Goal: Task Accomplishment & Management: Use online tool/utility

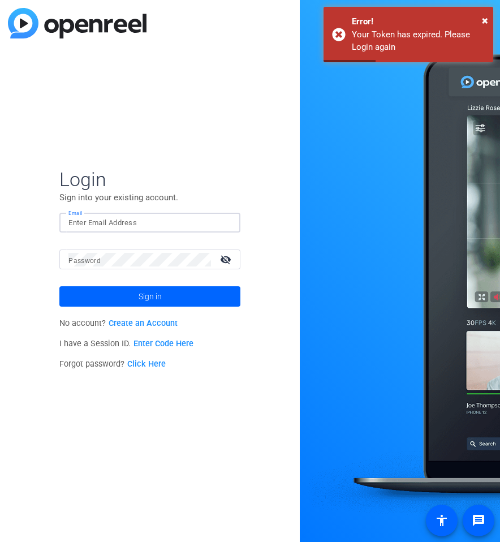
click at [96, 219] on input "Email" at bounding box center [149, 223] width 163 height 14
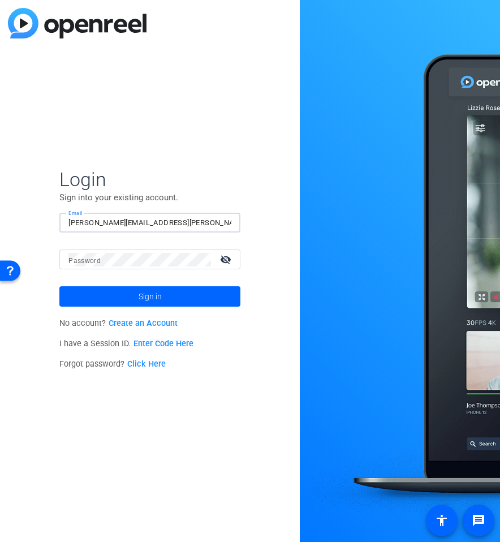
type input "[PERSON_NAME][EMAIL_ADDRESS][PERSON_NAME][DOMAIN_NAME]"
click at [70, 255] on div "Password visibility_off" at bounding box center [154, 259] width 172 height 20
click at [59, 286] on button "Sign in" at bounding box center [149, 296] width 181 height 20
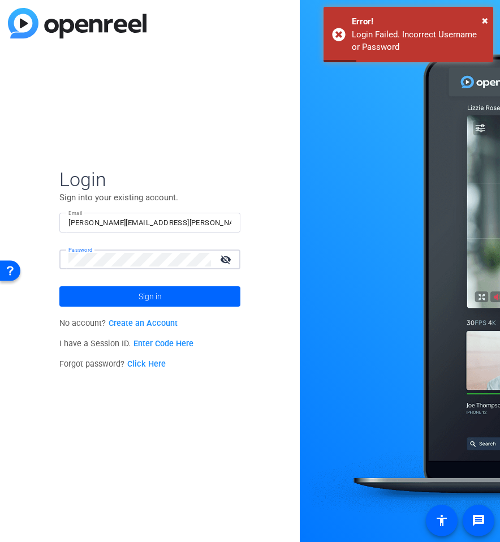
click at [59, 286] on button "Sign in" at bounding box center [149, 296] width 181 height 20
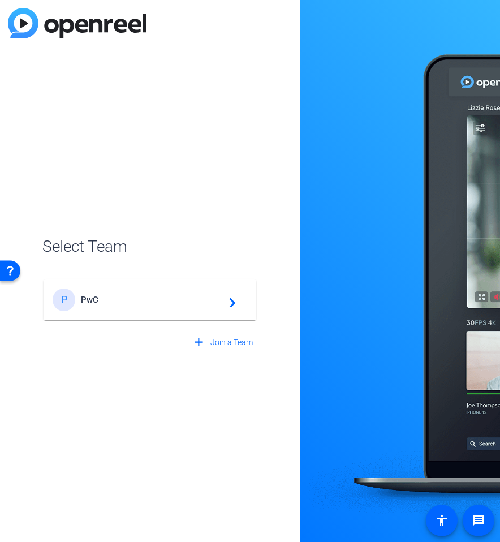
click at [167, 305] on div "P PwC navigate_next" at bounding box center [150, 299] width 194 height 23
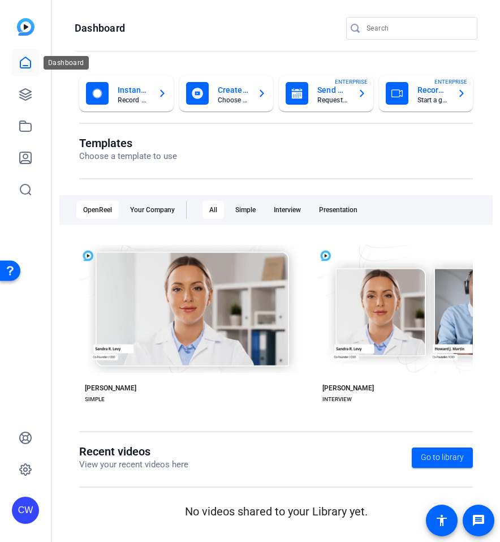
click at [25, 53] on link at bounding box center [25, 62] width 27 height 27
click at [35, 96] on link at bounding box center [25, 94] width 27 height 27
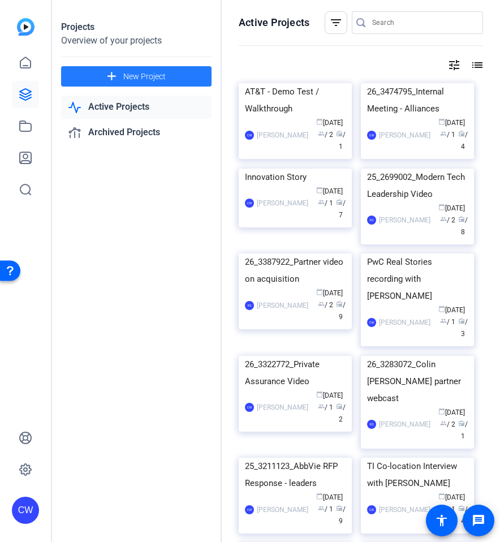
click at [149, 75] on span "New Project" at bounding box center [144, 77] width 42 height 12
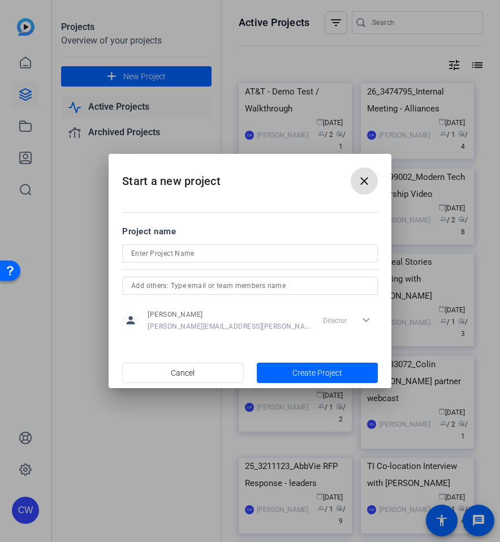
click at [180, 253] on input at bounding box center [249, 254] width 237 height 14
paste input "26_3560000_MIT - incumbent team video"
type input "26_3560000_MIT - incumbent team video"
click at [315, 369] on span "Create Project" at bounding box center [317, 373] width 50 height 12
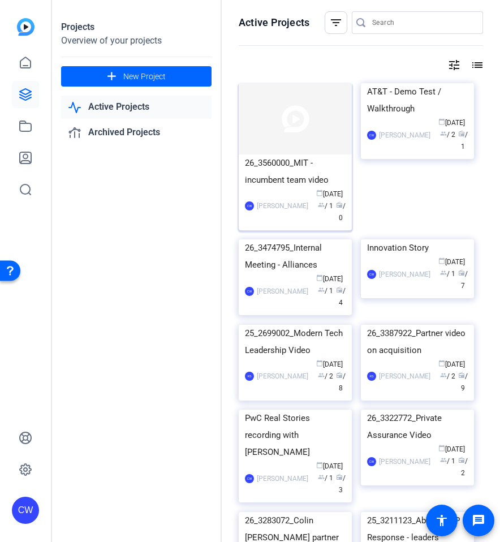
click at [294, 148] on img at bounding box center [295, 118] width 113 height 71
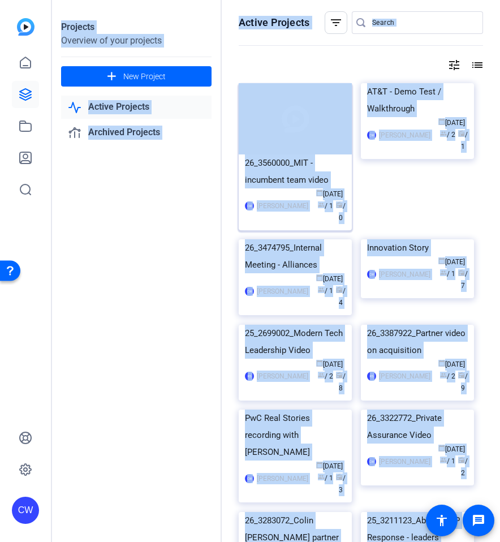
click at [294, 148] on div "Projects Overview of your projects add New Project Active Projects Archived Pro…" at bounding box center [276, 271] width 448 height 542
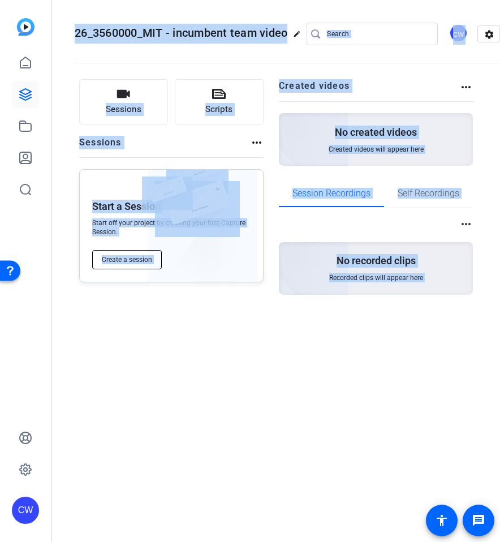
click at [128, 258] on span "Create a session" at bounding box center [127, 259] width 50 height 9
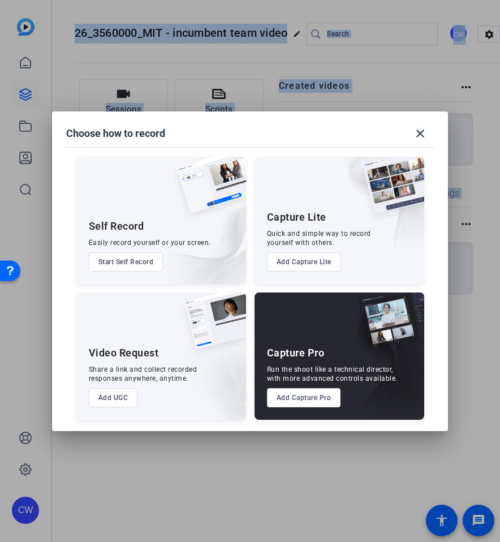
click at [128, 393] on button "Add UGC" at bounding box center [113, 397] width 49 height 19
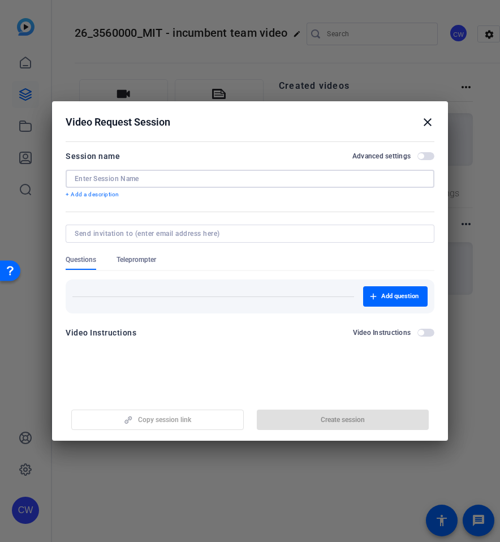
click at [145, 180] on input at bounding box center [250, 178] width 351 height 9
paste input "26_3560000_MIT - incumbent team video"
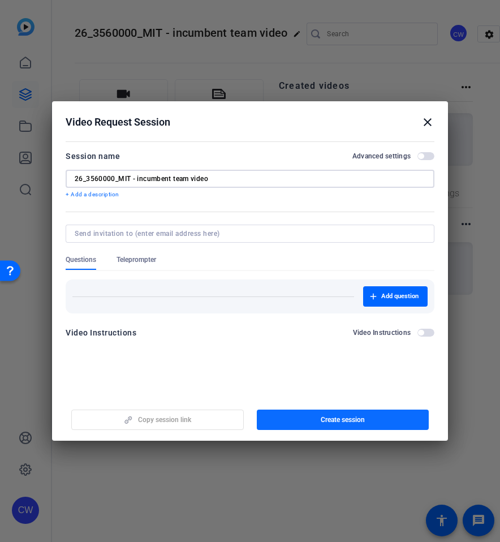
type input "26_3560000_MIT - incumbent team video"
click at [354, 426] on span "button" at bounding box center [343, 419] width 172 height 27
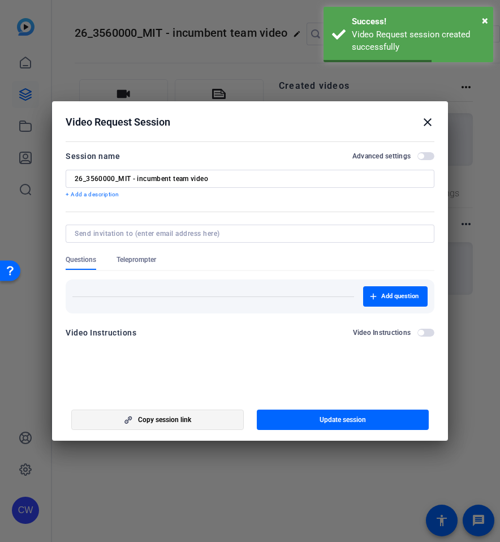
click at [191, 421] on span "Copy session link" at bounding box center [164, 419] width 53 height 9
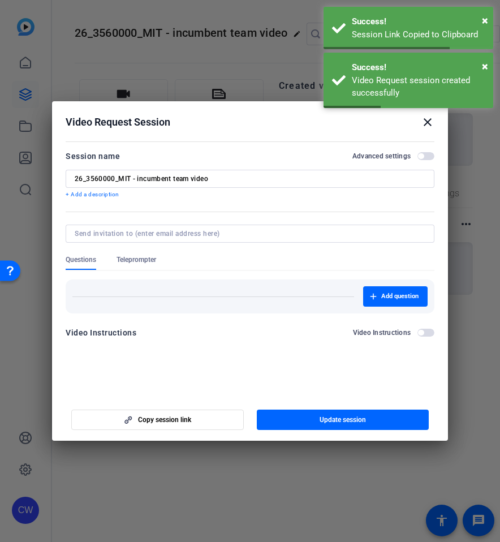
click at [424, 122] on mat-icon "close" at bounding box center [428, 122] width 14 height 14
